Goal: Transaction & Acquisition: Purchase product/service

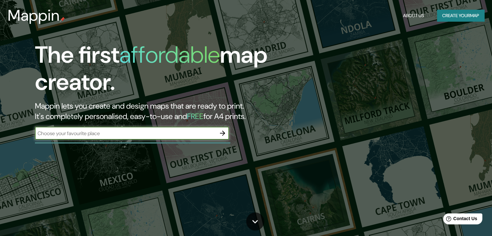
click at [123, 134] on input "text" at bounding box center [125, 133] width 181 height 7
type input "[GEOGRAPHIC_DATA]"
click at [222, 133] on icon "button" at bounding box center [222, 133] width 5 height 5
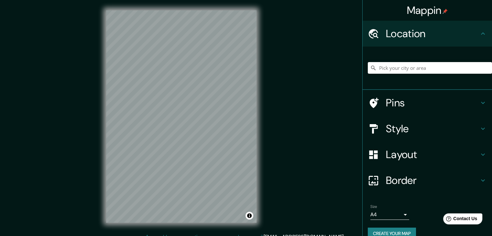
click at [397, 100] on h4 "Pins" at bounding box center [432, 102] width 93 height 13
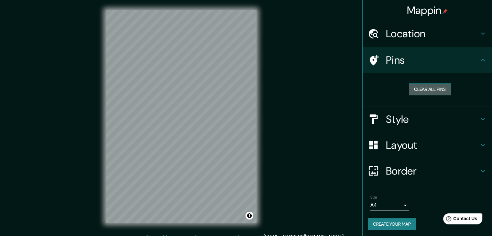
click at [420, 91] on button "Clear all pins" at bounding box center [430, 89] width 42 height 12
click at [416, 92] on button "Clear all pins" at bounding box center [430, 89] width 42 height 12
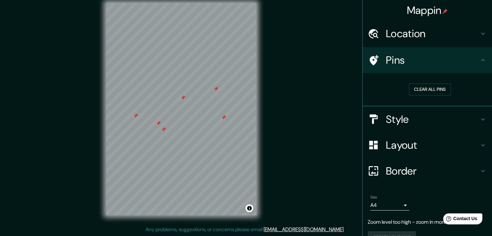
scroll to position [14, 0]
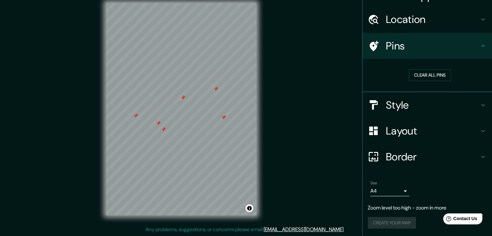
click at [413, 99] on h4 "Style" at bounding box center [432, 105] width 93 height 13
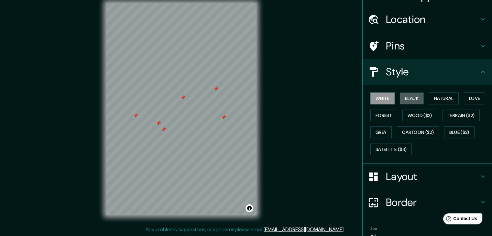
click at [413, 98] on button "Black" at bounding box center [412, 98] width 24 height 12
click at [381, 100] on button "White" at bounding box center [382, 98] width 24 height 12
click at [435, 95] on button "Natural" at bounding box center [444, 98] width 30 height 12
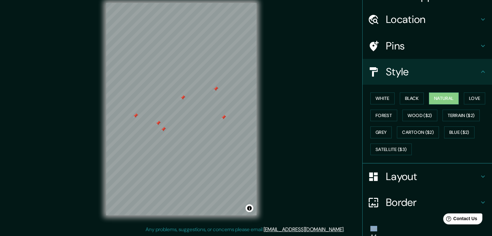
drag, startPoint x: 293, startPoint y: 129, endPoint x: 388, endPoint y: 42, distance: 129.5
click at [388, 42] on div "Mappin Location Pins Style White Black Natural Love Forest Wood ($2) Terrain ($…" at bounding box center [246, 114] width 492 height 243
click at [435, 50] on h4 "Pins" at bounding box center [432, 45] width 93 height 13
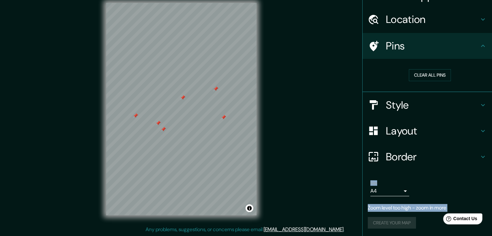
click at [183, 100] on div at bounding box center [182, 97] width 5 height 5
click at [215, 90] on div at bounding box center [215, 88] width 5 height 5
click at [135, 117] on div at bounding box center [135, 115] width 5 height 5
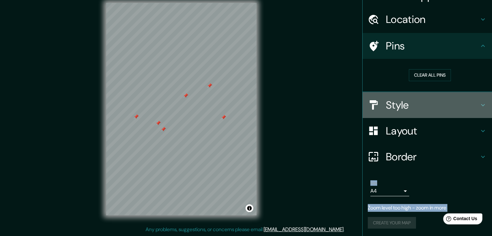
click at [386, 95] on div "Style" at bounding box center [426, 105] width 129 height 26
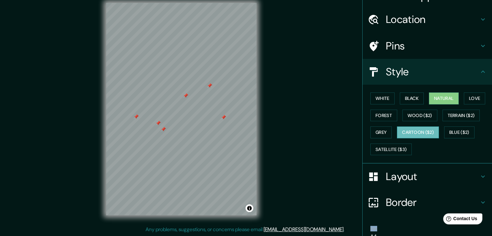
click at [409, 133] on button "Cartoon ($2)" at bounding box center [418, 132] width 42 height 12
click at [385, 96] on button "White" at bounding box center [382, 98] width 24 height 12
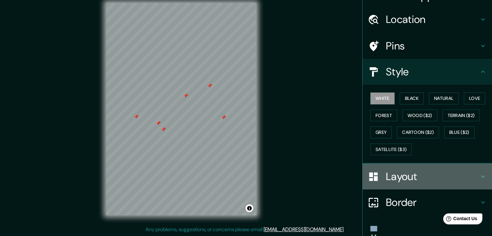
click at [418, 174] on h4 "Layout" at bounding box center [432, 176] width 93 height 13
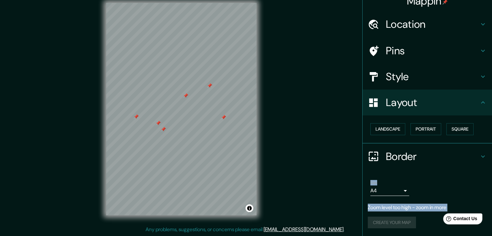
scroll to position [9, 0]
click at [388, 130] on button "Landscape" at bounding box center [387, 130] width 35 height 12
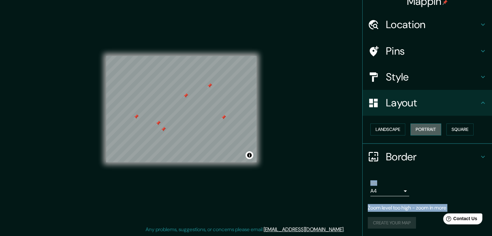
click at [423, 129] on button "Portrait" at bounding box center [425, 130] width 31 height 12
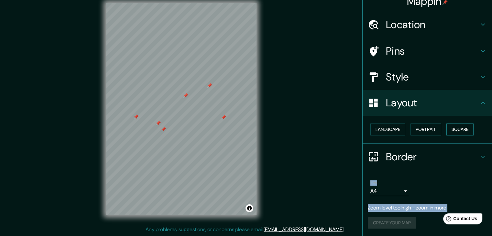
click at [449, 128] on button "Square" at bounding box center [459, 130] width 27 height 12
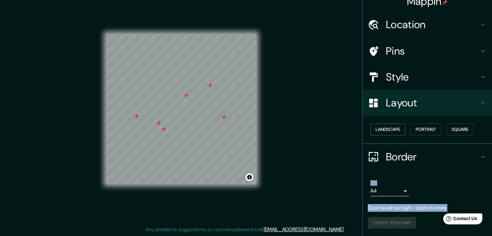
click at [391, 130] on button "Landscape" at bounding box center [387, 130] width 35 height 12
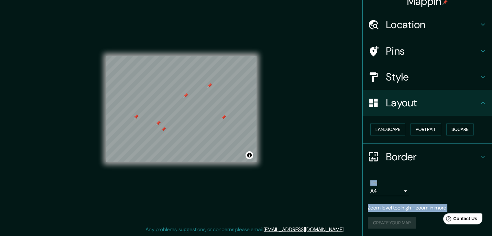
click at [409, 153] on h4 "Border" at bounding box center [432, 156] width 93 height 13
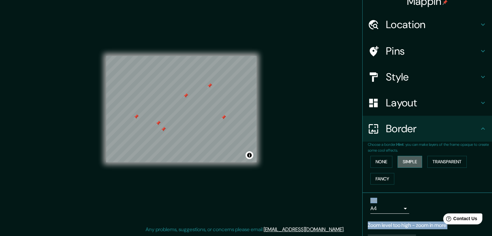
click at [409, 164] on button "Simple" at bounding box center [409, 162] width 25 height 12
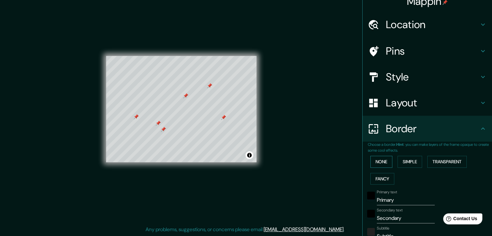
click at [380, 163] on button "None" at bounding box center [381, 162] width 22 height 12
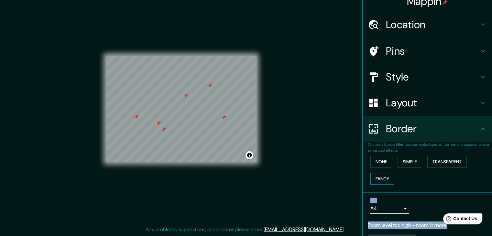
click at [383, 181] on button "Fancy" at bounding box center [382, 179] width 24 height 12
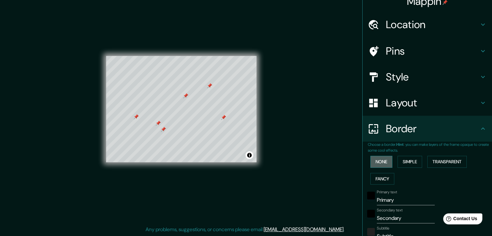
click at [374, 158] on button "None" at bounding box center [381, 162] width 22 height 12
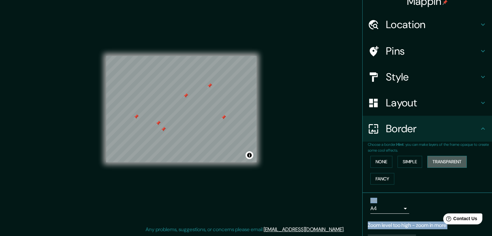
click at [429, 161] on button "Transparent" at bounding box center [446, 162] width 39 height 12
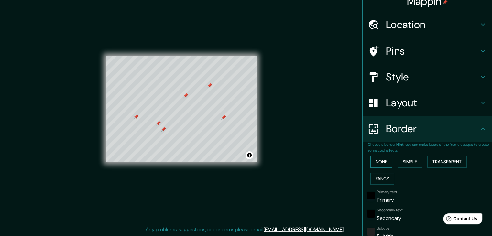
click at [375, 160] on button "None" at bounding box center [381, 162] width 22 height 12
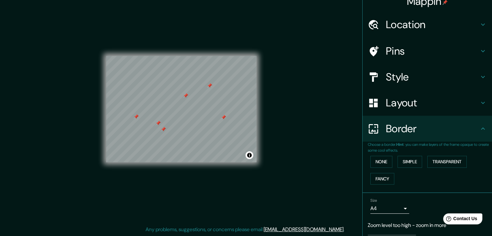
click at [456, 152] on p "Choose a border. Hint : you can make layers of the frame opaque to create some …" at bounding box center [430, 148] width 124 height 12
click at [438, 161] on button "Transparent" at bounding box center [446, 162] width 39 height 12
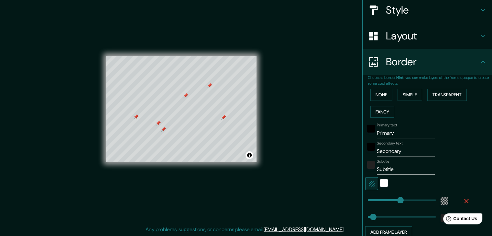
scroll to position [76, 0]
click at [395, 131] on input "Primary" at bounding box center [406, 133] width 58 height 10
type input "Primar"
type input "223"
type input "37"
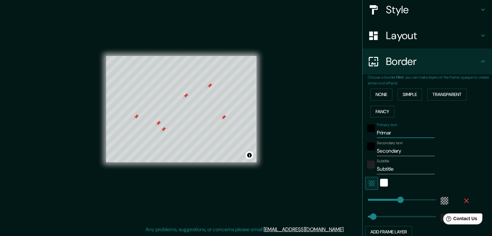
type input "Prima"
type input "223"
type input "37"
type input "Prim"
type input "223"
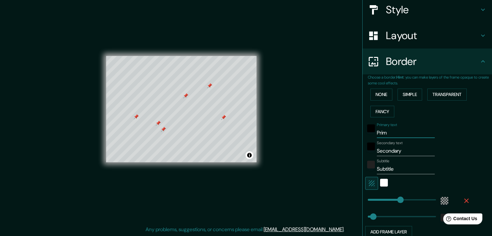
type input "37"
type input "Pri"
type input "223"
type input "37"
type input "Pr"
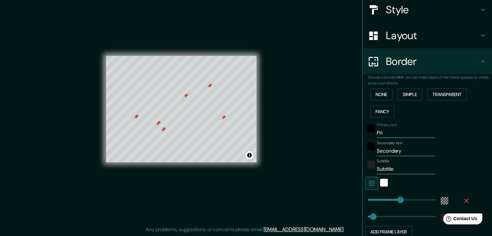
type input "223"
type input "37"
type input "P"
type input "223"
type input "37"
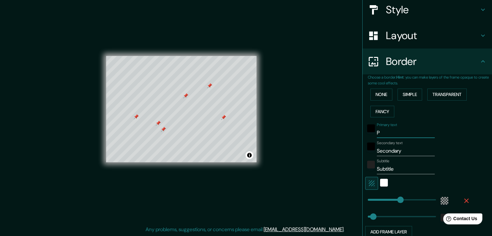
type input "223"
type input "37"
drag, startPoint x: 400, startPoint y: 151, endPoint x: 354, endPoint y: 155, distance: 46.7
click at [354, 155] on div "Mappin Location Pins Style Layout Border Choose a border. Hint : you can make l…" at bounding box center [246, 114] width 492 height 243
type input "223"
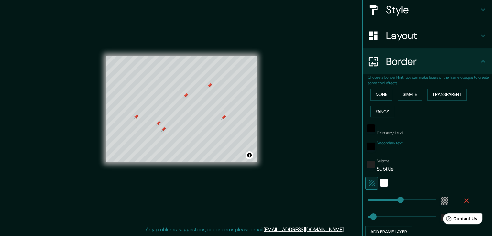
type input "37"
drag, startPoint x: 389, startPoint y: 170, endPoint x: 369, endPoint y: 168, distance: 20.1
click at [369, 168] on div "Subtitle Subtitle" at bounding box center [418, 167] width 106 height 16
type input "223"
type input "37"
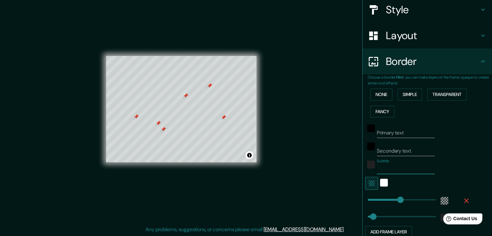
click at [313, 165] on div "Mappin Location Pins Style Layout Border Choose a border. Hint : you can make l…" at bounding box center [246, 114] width 492 height 243
click at [251, 157] on button "Toggle attribution" at bounding box center [249, 155] width 8 height 8
click at [286, 152] on div "Mappin Location Pins Style Layout Border Choose a border. Hint : you can make l…" at bounding box center [246, 114] width 492 height 243
click at [372, 90] on button "None" at bounding box center [381, 95] width 22 height 12
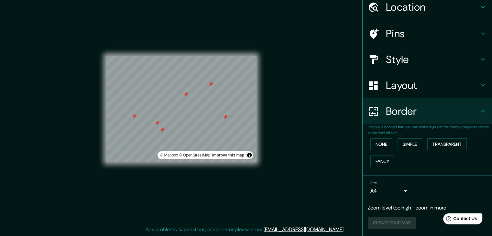
click at [406, 219] on div "Create your map" at bounding box center [427, 223] width 119 height 12
click at [397, 190] on body "Mappin Location Pins Style Layout Border Choose a border. Hint : you can make l…" at bounding box center [246, 111] width 492 height 236
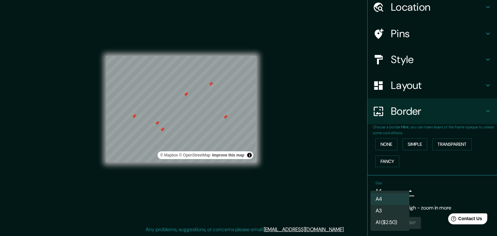
click at [385, 211] on li "A3" at bounding box center [389, 211] width 39 height 12
type input "a4"
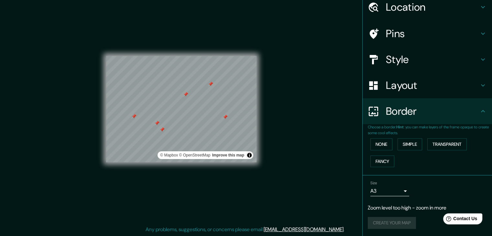
click at [401, 221] on div "Create your map" at bounding box center [427, 223] width 119 height 12
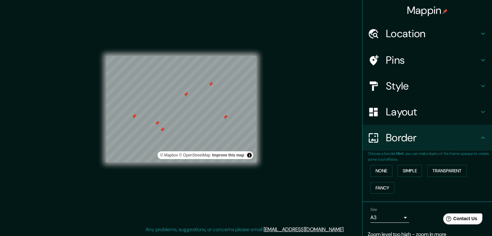
click at [434, 33] on h4 "Location" at bounding box center [432, 33] width 93 height 13
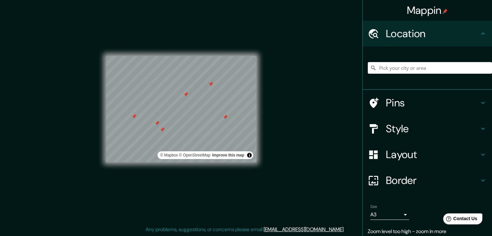
click at [393, 99] on h4 "Pins" at bounding box center [432, 102] width 93 height 13
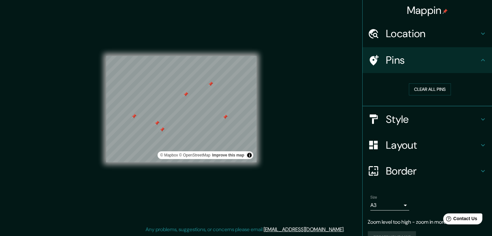
click at [430, 13] on h4 "Mappin" at bounding box center [427, 10] width 41 height 13
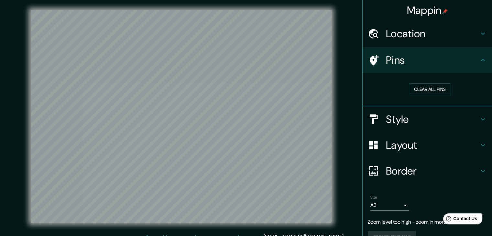
scroll to position [7, 0]
